Goal: Information Seeking & Learning: Learn about a topic

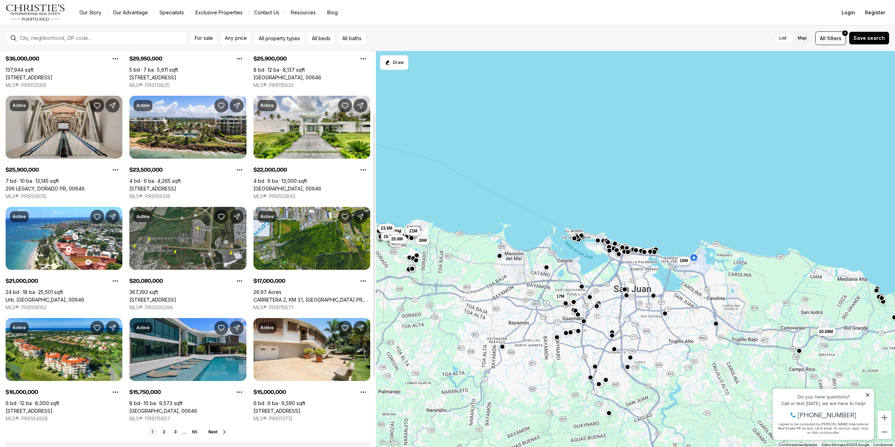
scroll to position [140, 0]
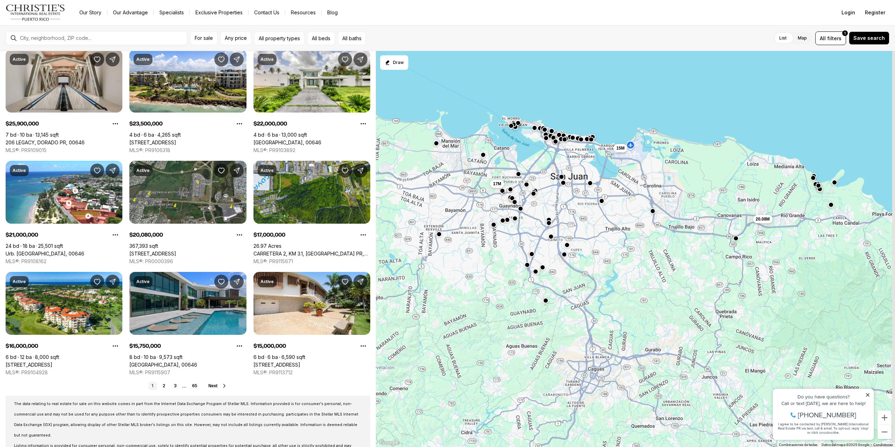
drag, startPoint x: 637, startPoint y: 379, endPoint x: 562, endPoint y: 266, distance: 136.2
click at [563, 266] on div "15M 20.08M 16M 17M 29.95M 23.5M 22M 21M 15.75M 25.9M 25.9M 36M" at bounding box center [635, 249] width 519 height 397
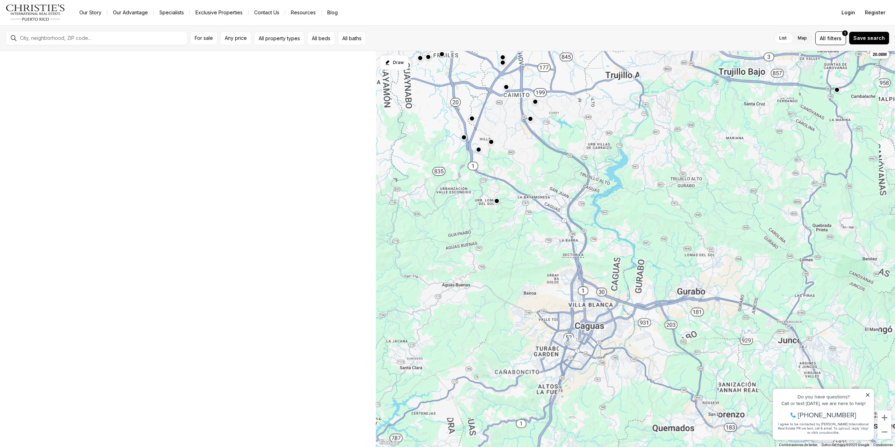
drag, startPoint x: 582, startPoint y: 288, endPoint x: 575, endPoint y: 237, distance: 50.9
click at [577, 239] on div "15M 20.08M 17M" at bounding box center [635, 249] width 519 height 397
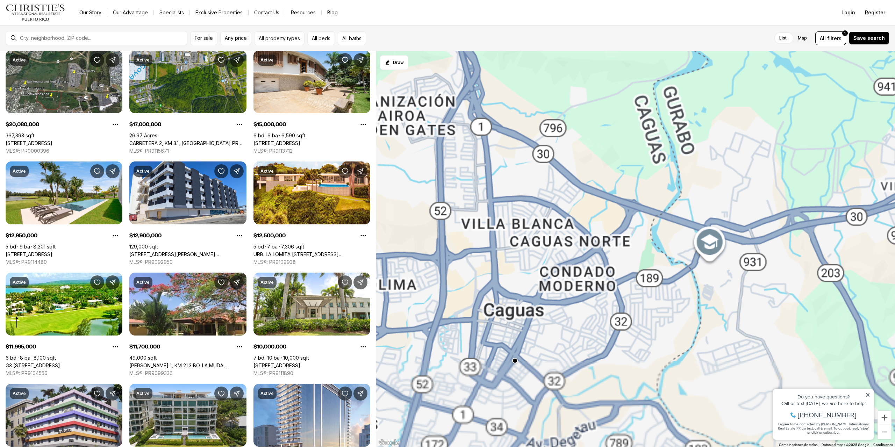
scroll to position [7, 0]
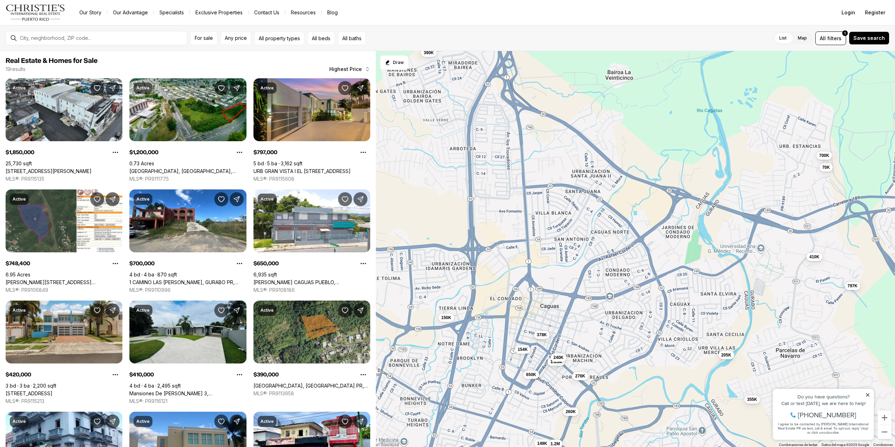
drag, startPoint x: 531, startPoint y: 296, endPoint x: 574, endPoint y: 289, distance: 43.3
click at [574, 289] on div "1.85M 1.2M 797K 748K 700K 650K 420K 410K 390K 378K 355K 276K 260K 240K 205K 154…" at bounding box center [635, 249] width 519 height 397
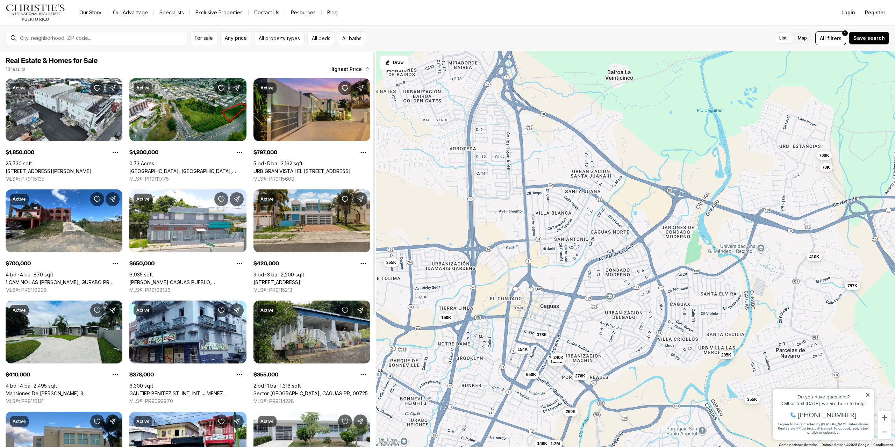
click at [353, 64] on span "Real Estate & Homes for Sale" at bounding box center [188, 61] width 365 height 8
click at [373, 70] on div at bounding box center [374, 183] width 2 height 263
click at [355, 73] on div "Real Estate & Homes for Sale 18 results Highest Price Active $1,850,000 25,730 …" at bounding box center [188, 356] width 376 height 611
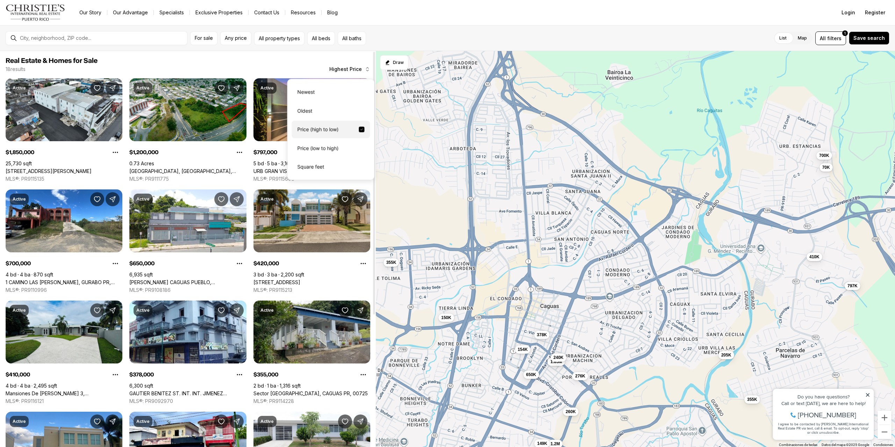
click at [350, 68] on span "Highest Price" at bounding box center [345, 69] width 33 height 6
click at [332, 151] on div "Price (low to high)" at bounding box center [331, 148] width 78 height 17
